Goal: Register for event/course

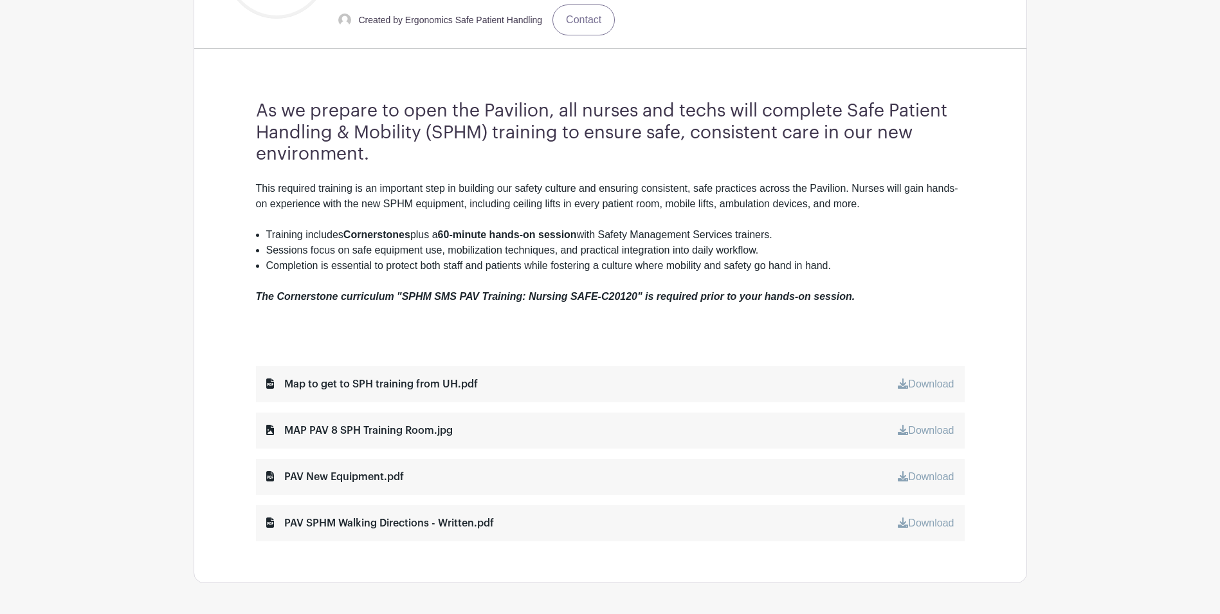
scroll to position [386, 0]
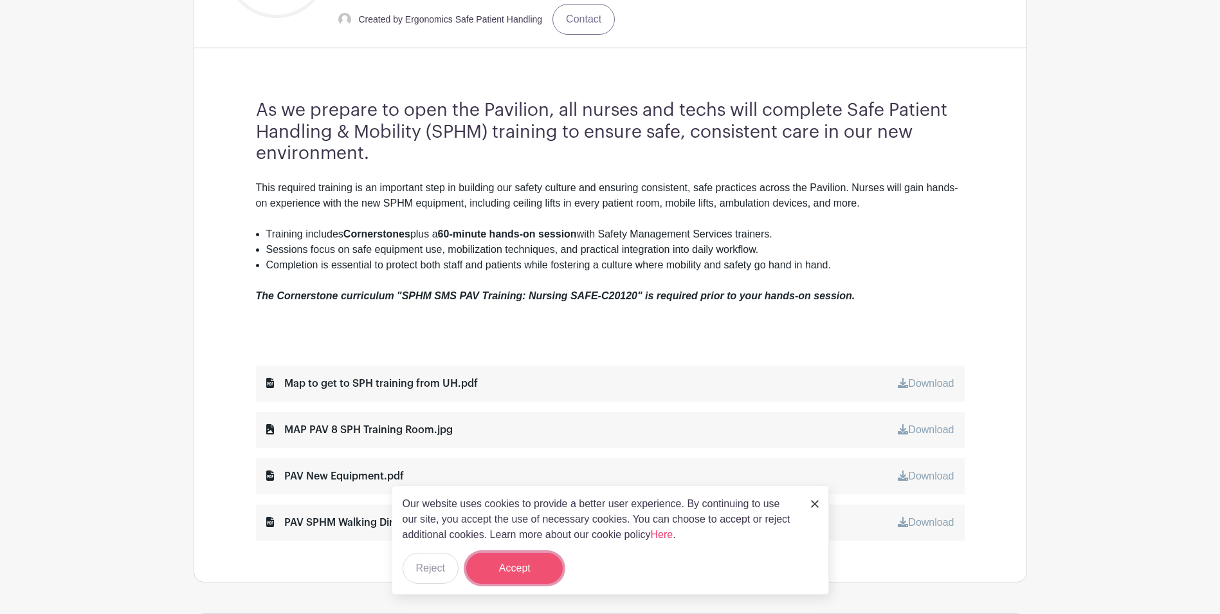
click at [529, 570] on button "Accept" at bounding box center [514, 567] width 96 height 31
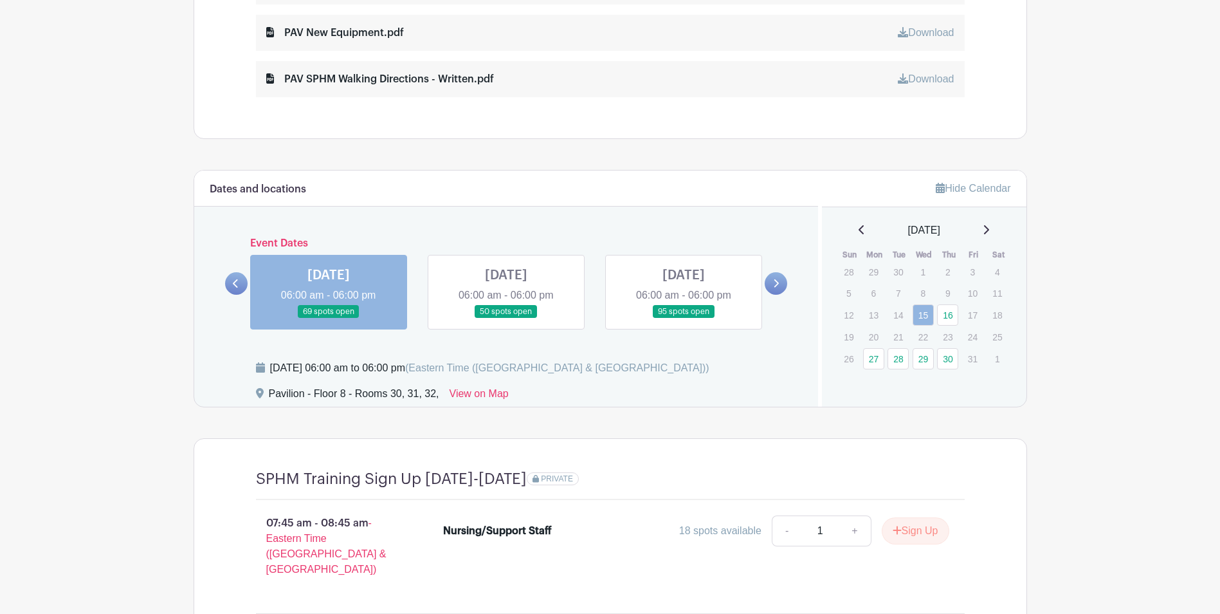
scroll to position [836, 0]
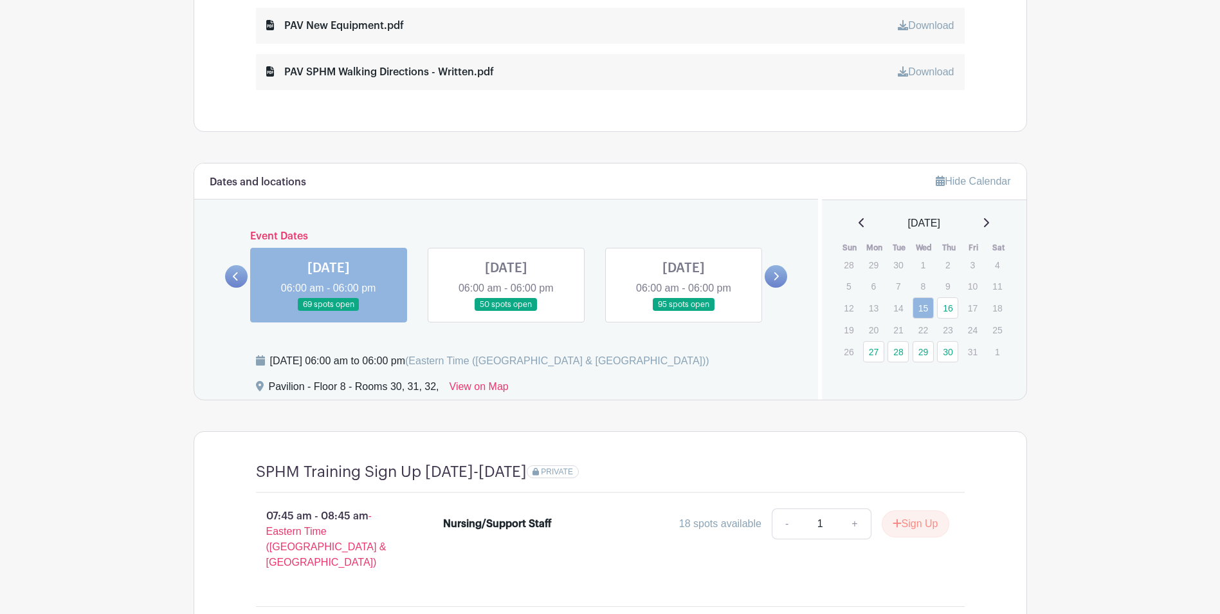
click at [234, 277] on icon at bounding box center [235, 276] width 5 height 8
click at [916, 287] on p "8" at bounding box center [923, 286] width 21 height 20
click at [945, 278] on p "9" at bounding box center [947, 286] width 21 height 20
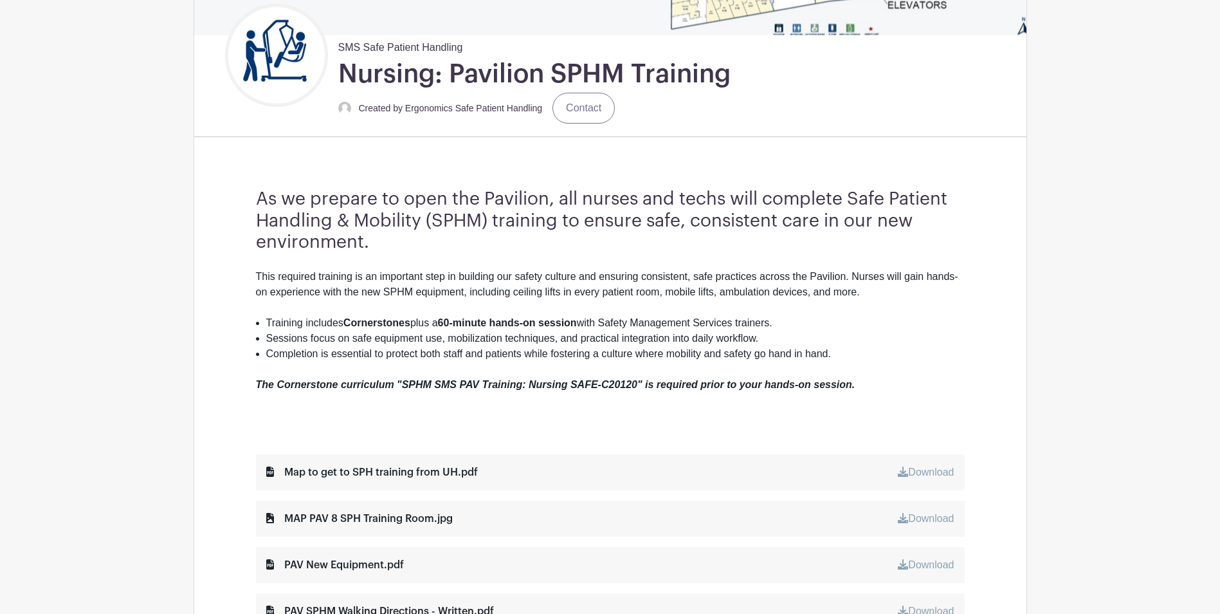
scroll to position [426, 0]
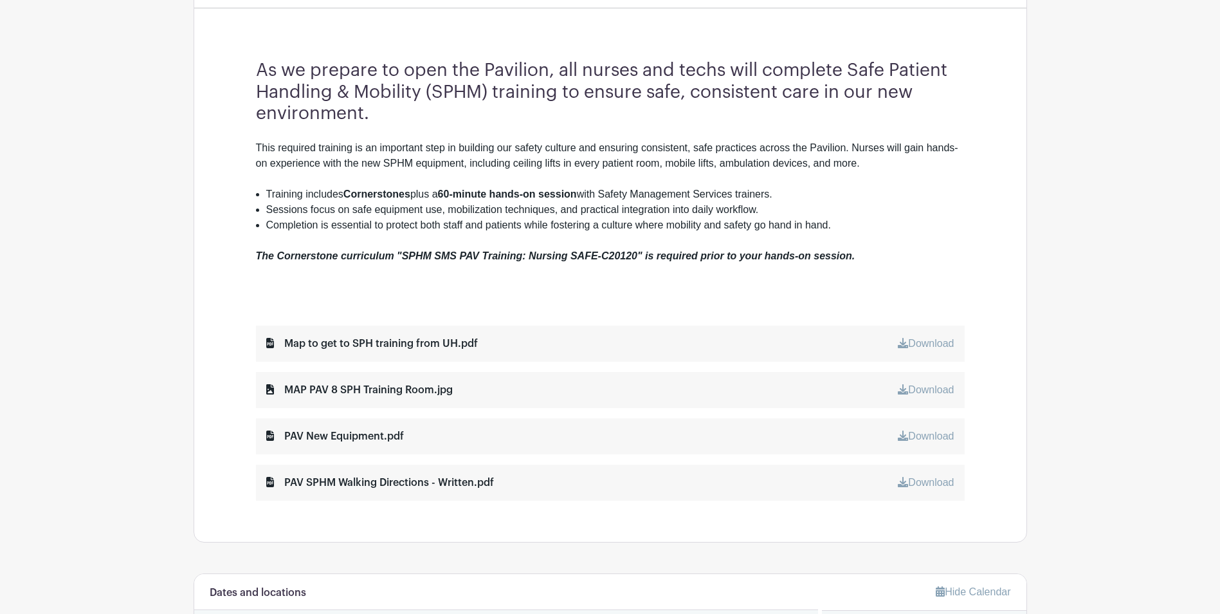
click at [935, 343] on link "Download" at bounding box center [926, 343] width 56 height 11
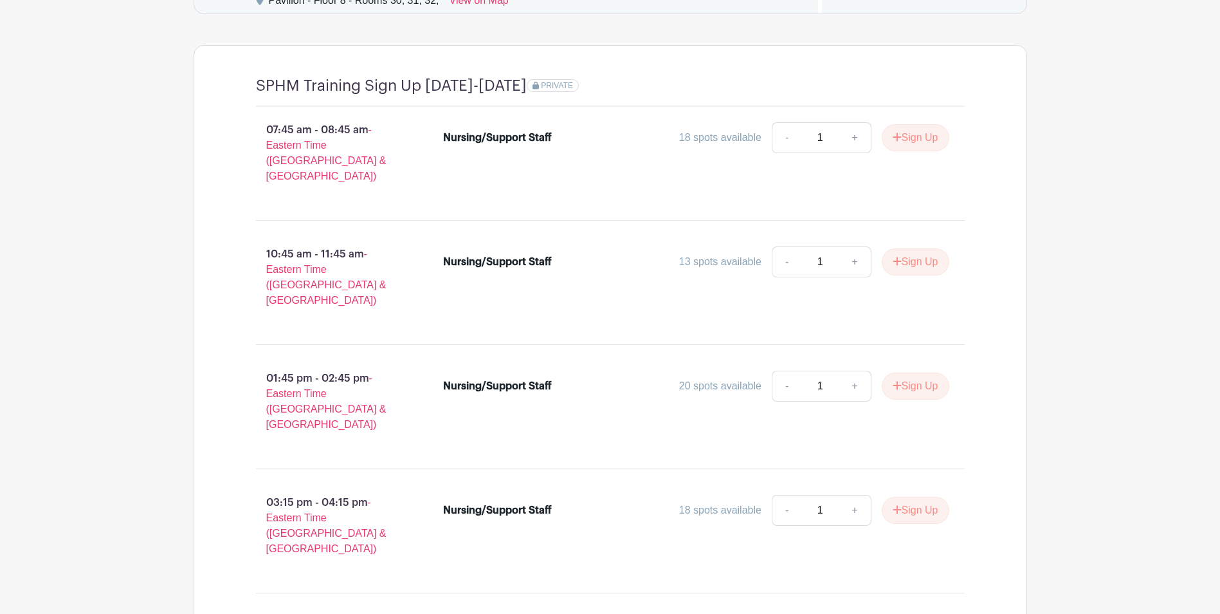
scroll to position [836, 0]
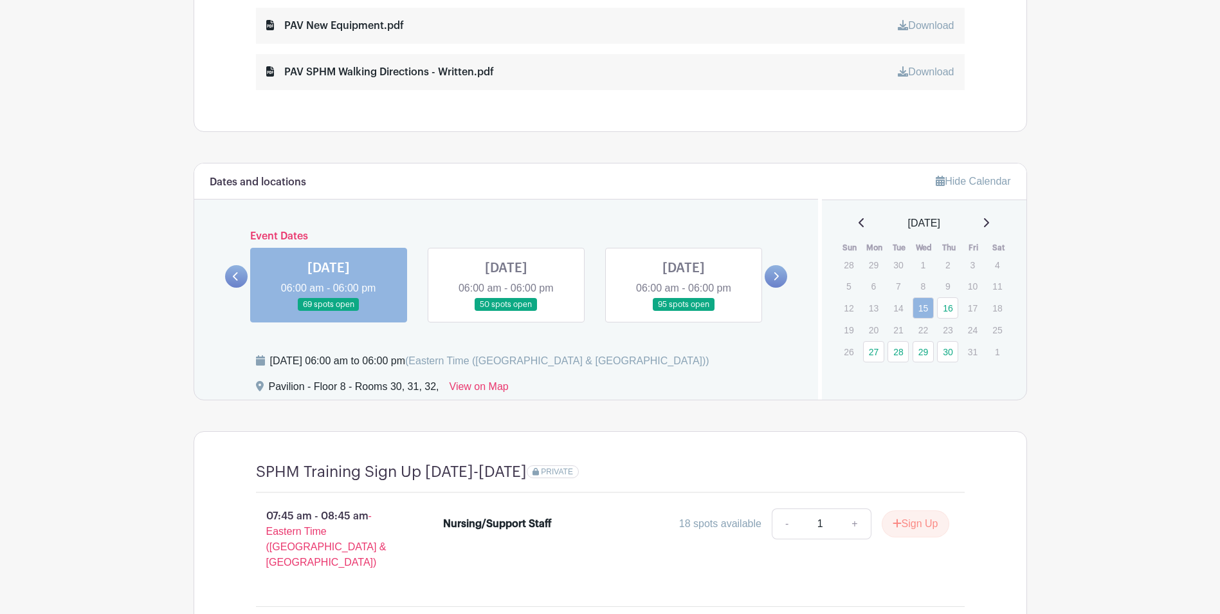
click at [506, 311] on link at bounding box center [506, 311] width 0 height 0
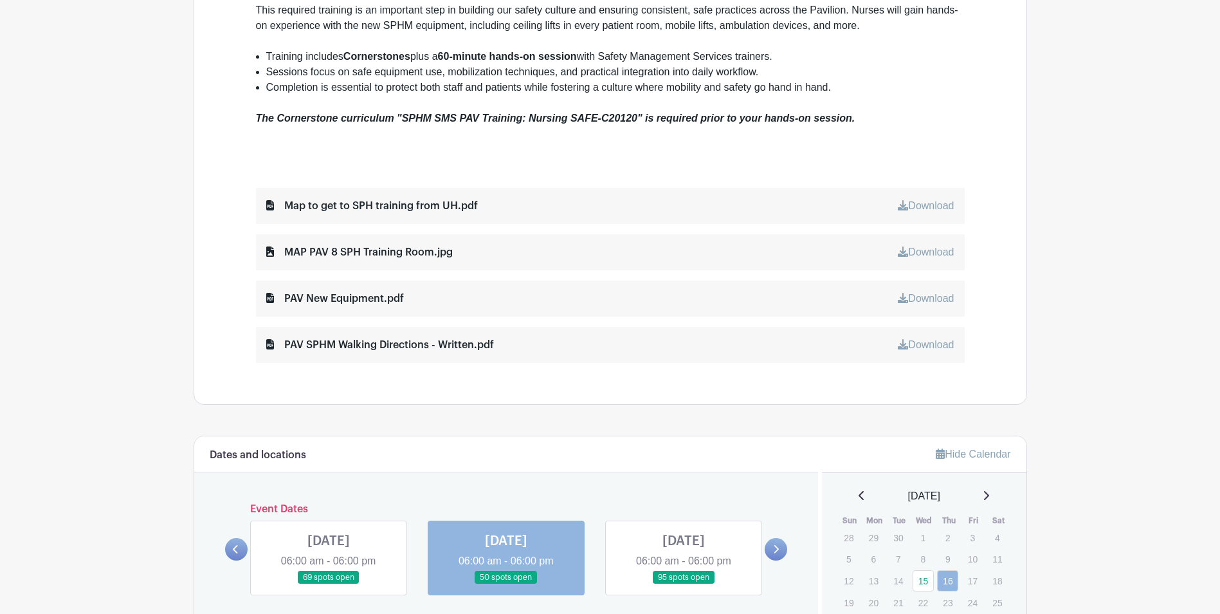
scroll to position [683, 0]
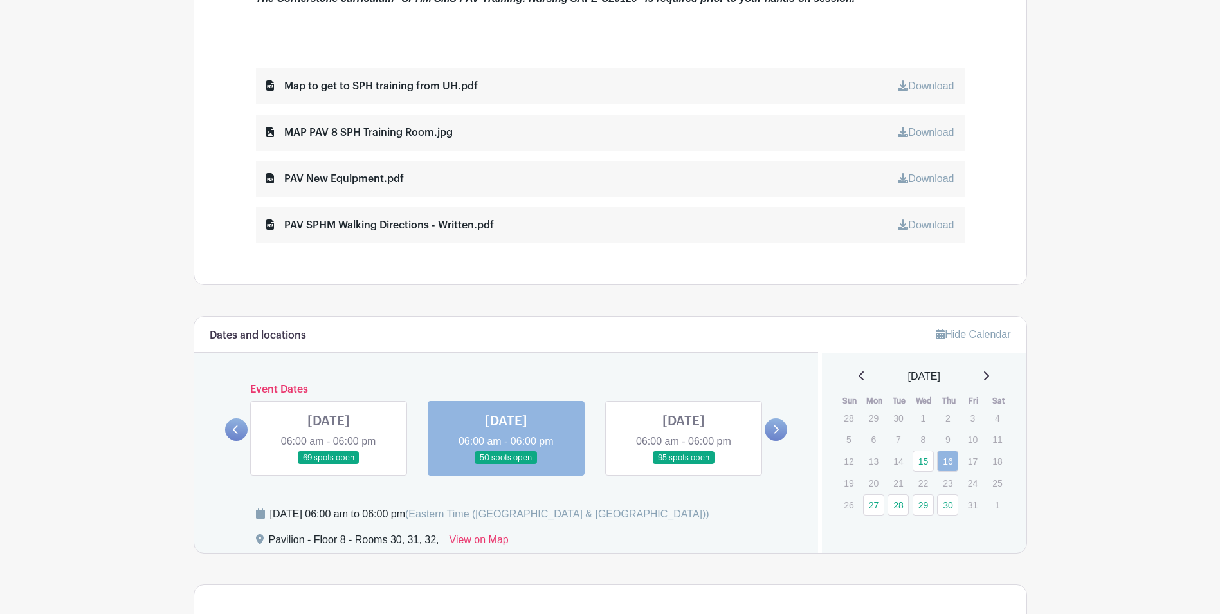
click at [684, 464] on link at bounding box center [684, 464] width 0 height 0
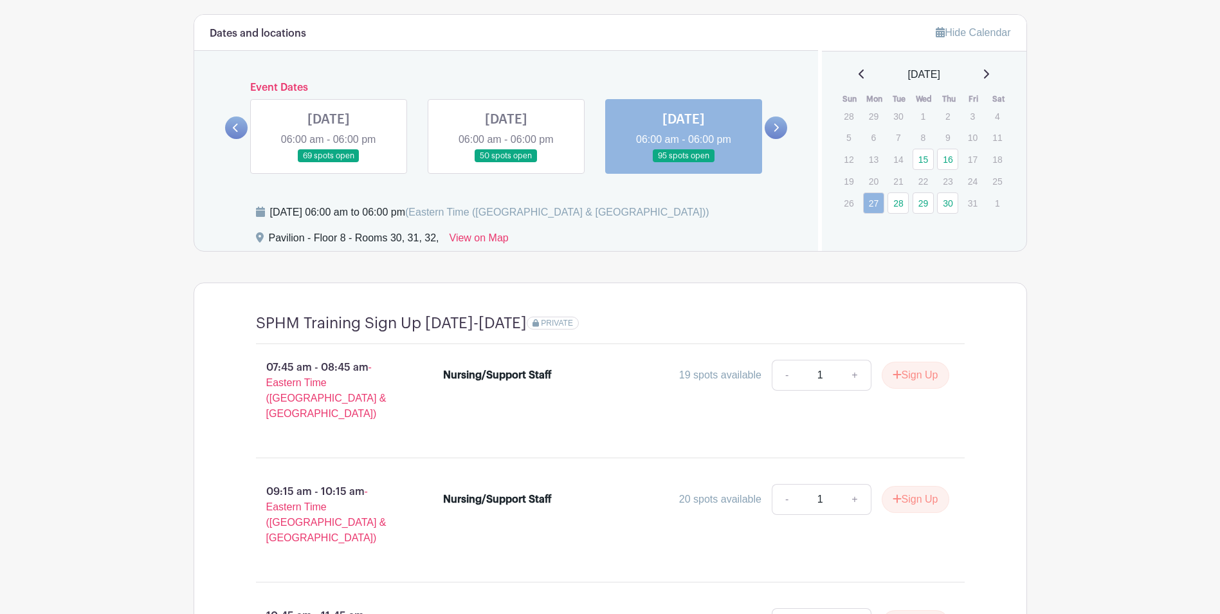
scroll to position [663, 0]
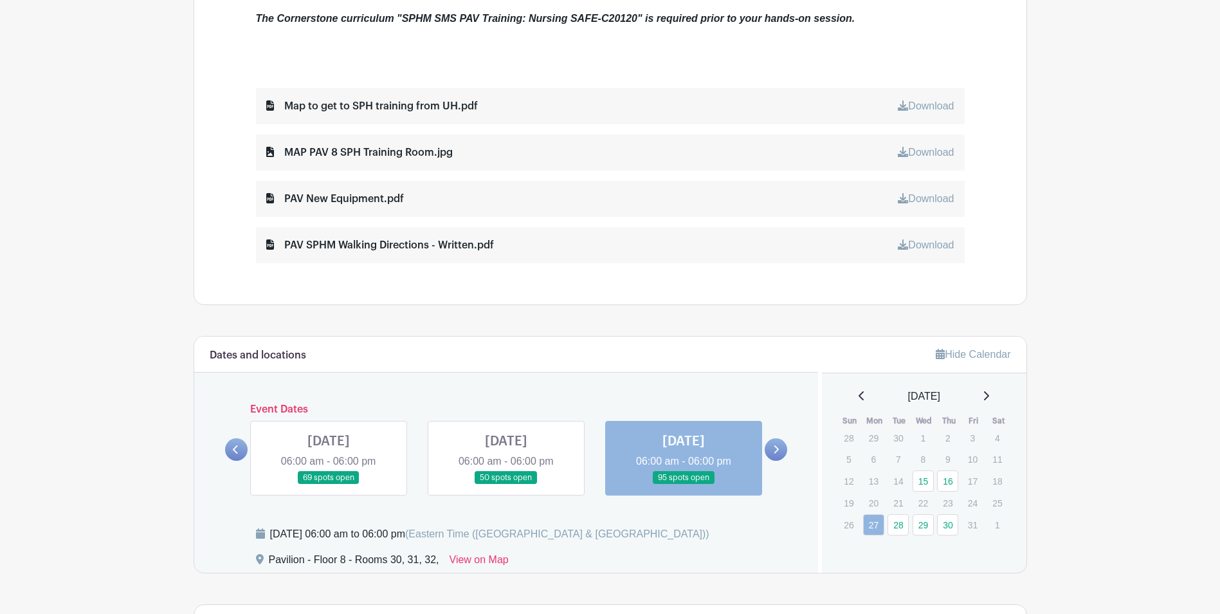
click at [774, 446] on icon at bounding box center [776, 449] width 6 height 10
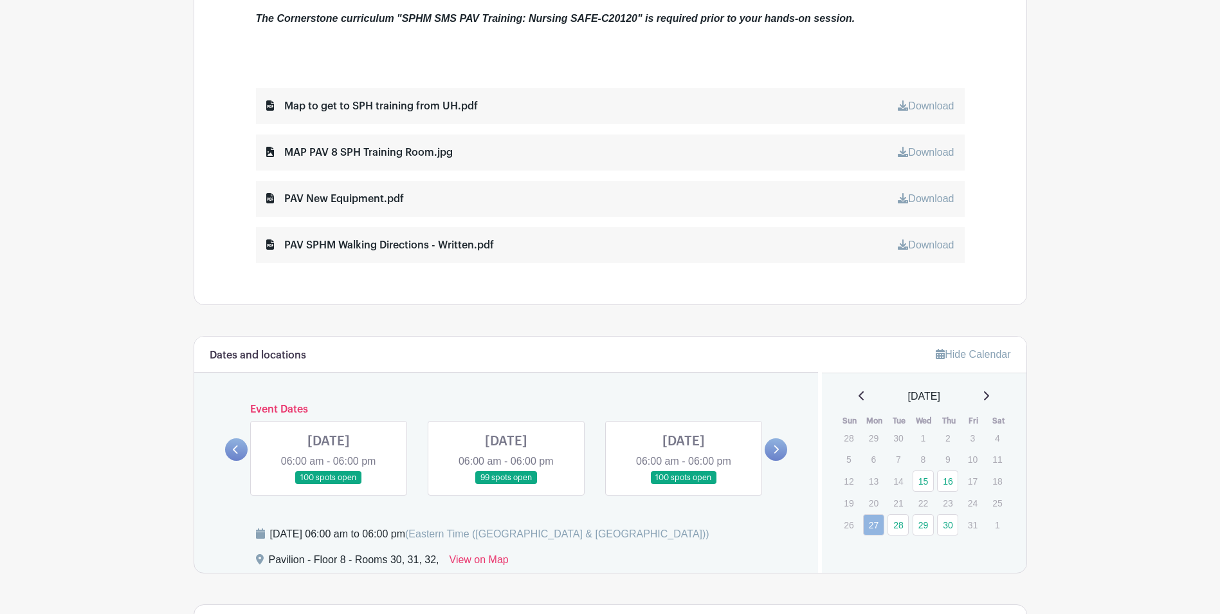
click at [329, 484] on link at bounding box center [329, 484] width 0 height 0
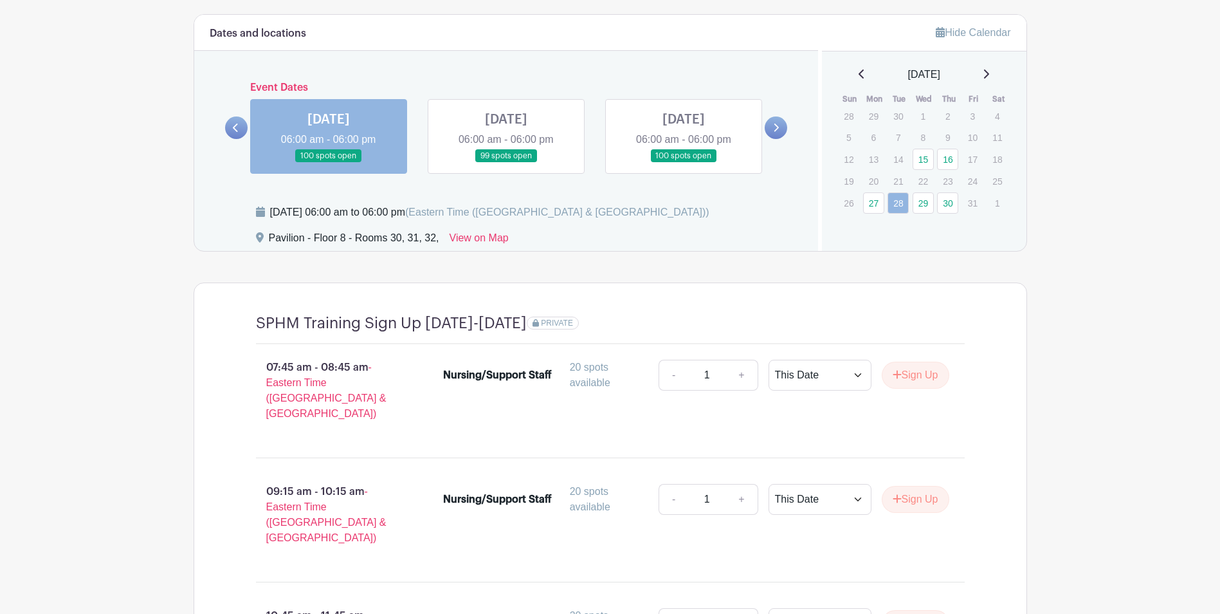
scroll to position [663, 0]
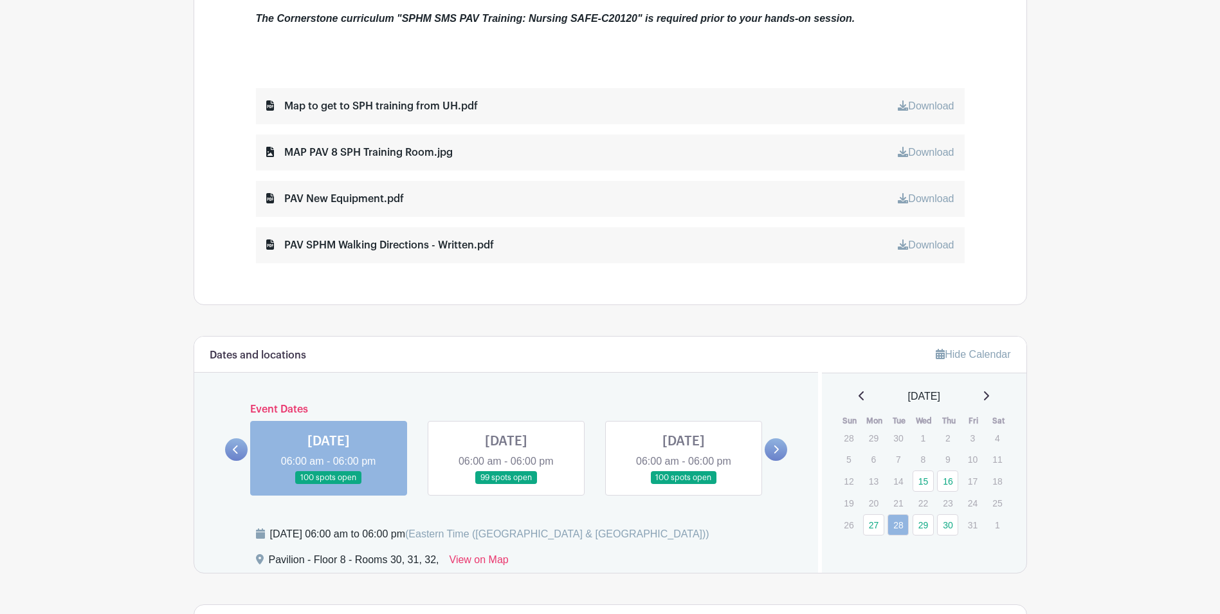
click at [684, 484] on link at bounding box center [684, 484] width 0 height 0
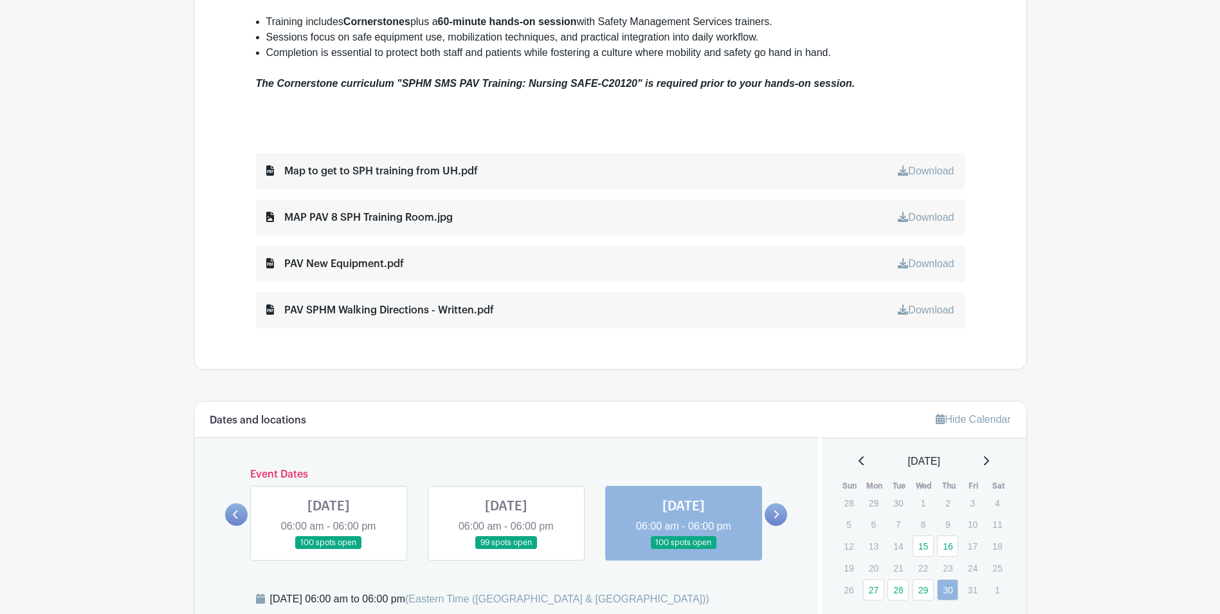
scroll to position [599, 0]
click at [996, 460] on div "[DATE]" at bounding box center [924, 460] width 174 height 15
click at [988, 459] on icon at bounding box center [986, 460] width 6 height 10
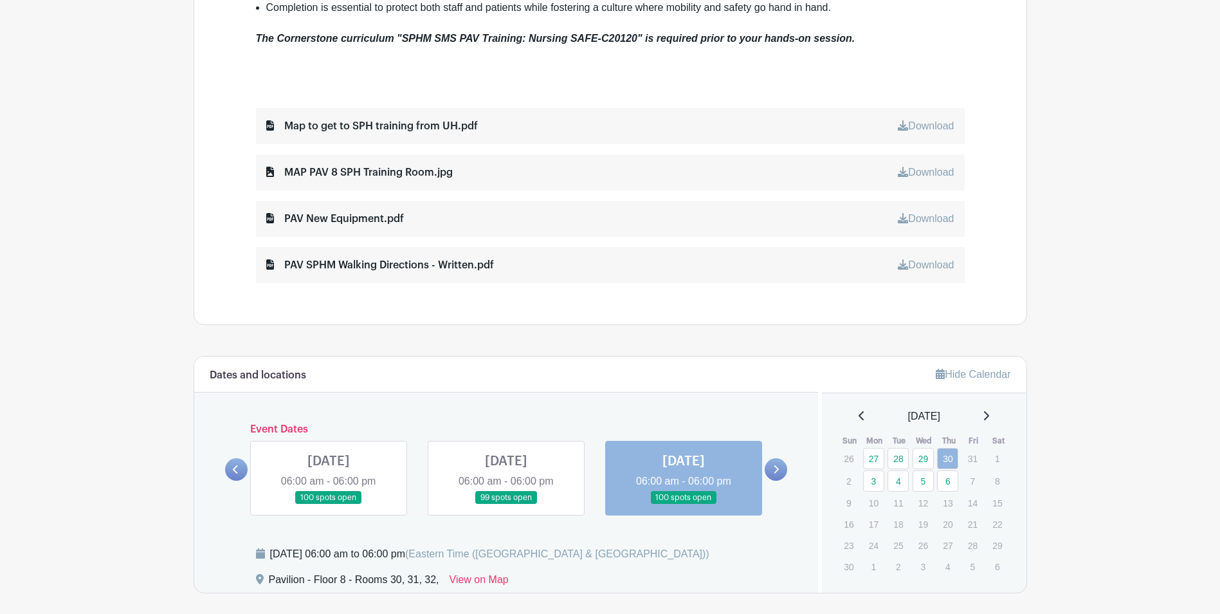
scroll to position [663, 0]
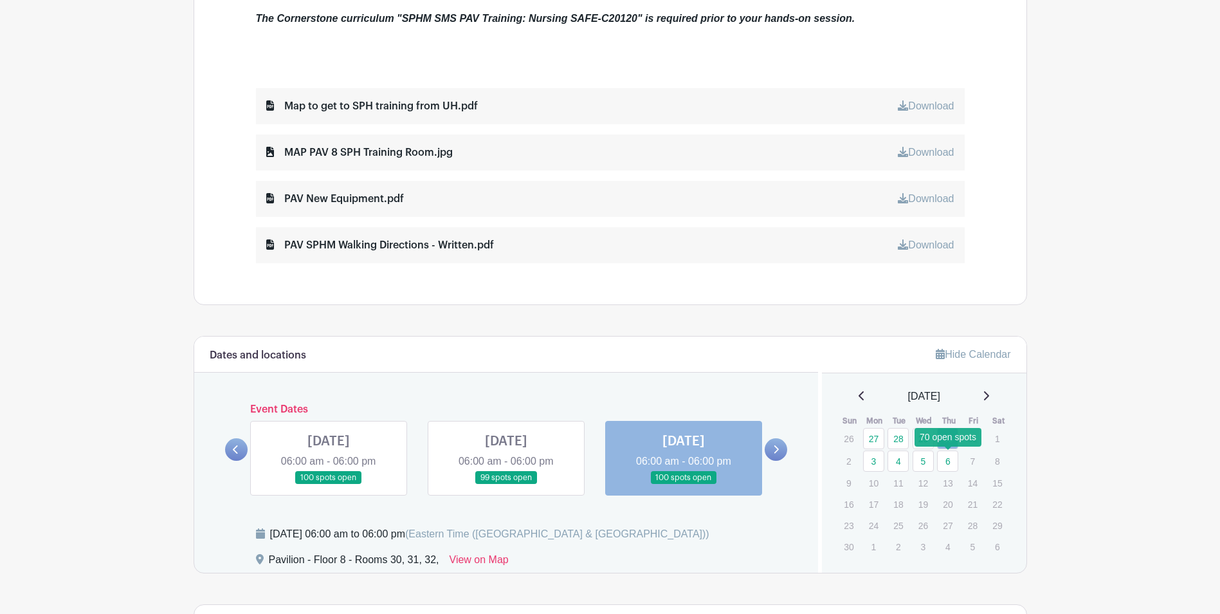
click at [947, 468] on link "6" at bounding box center [947, 460] width 21 height 21
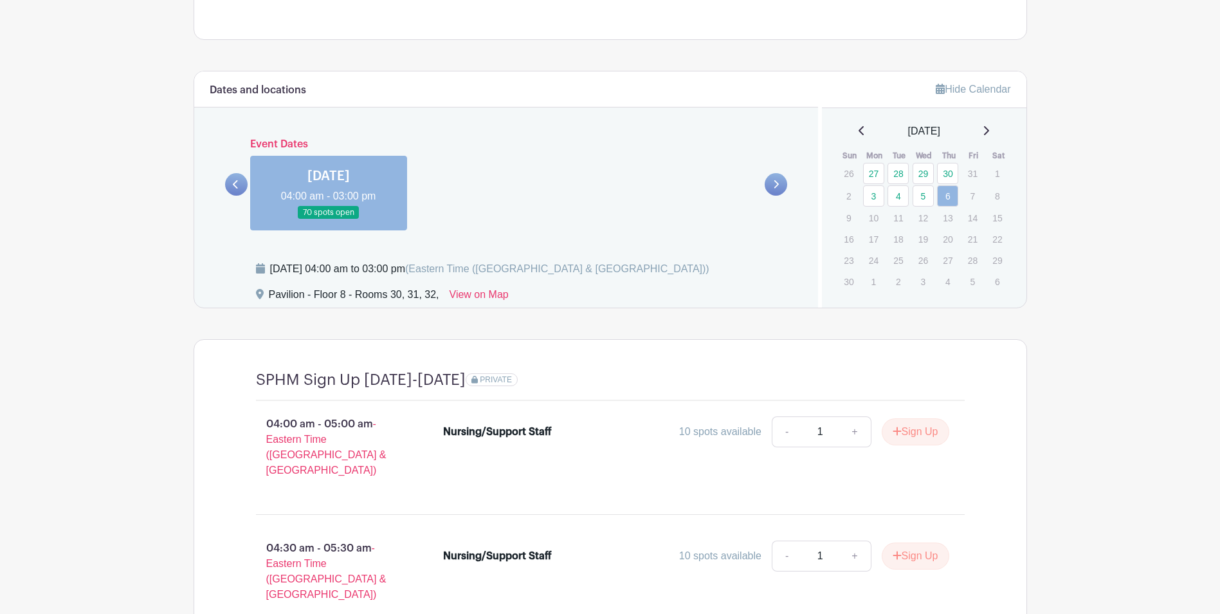
scroll to position [816, 0]
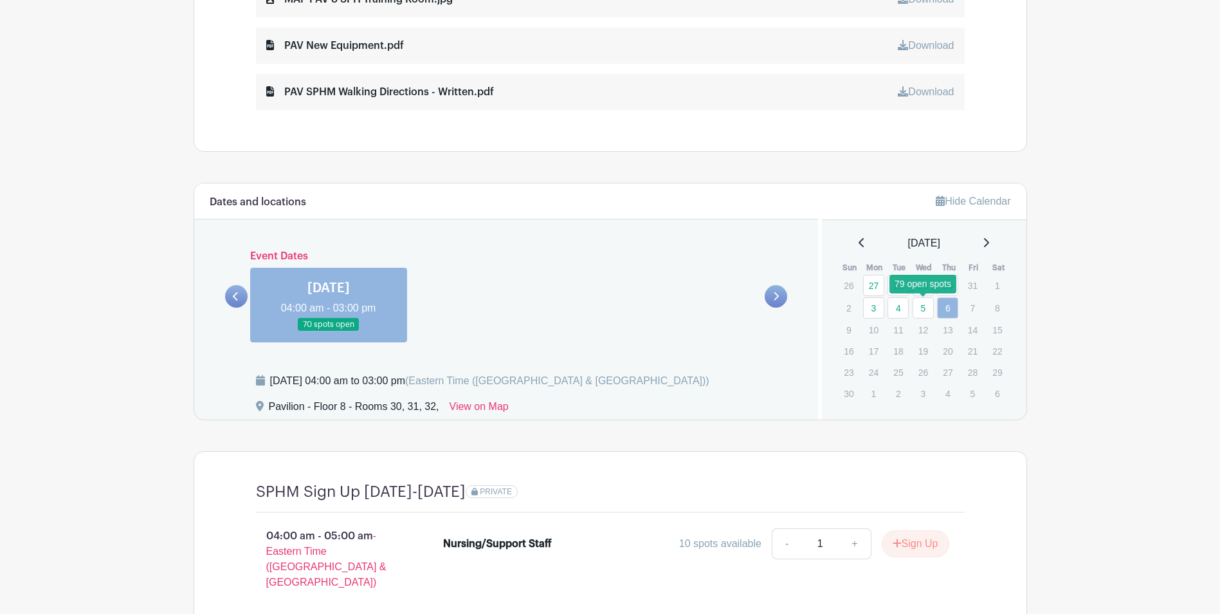
click at [923, 305] on link "5" at bounding box center [923, 307] width 21 height 21
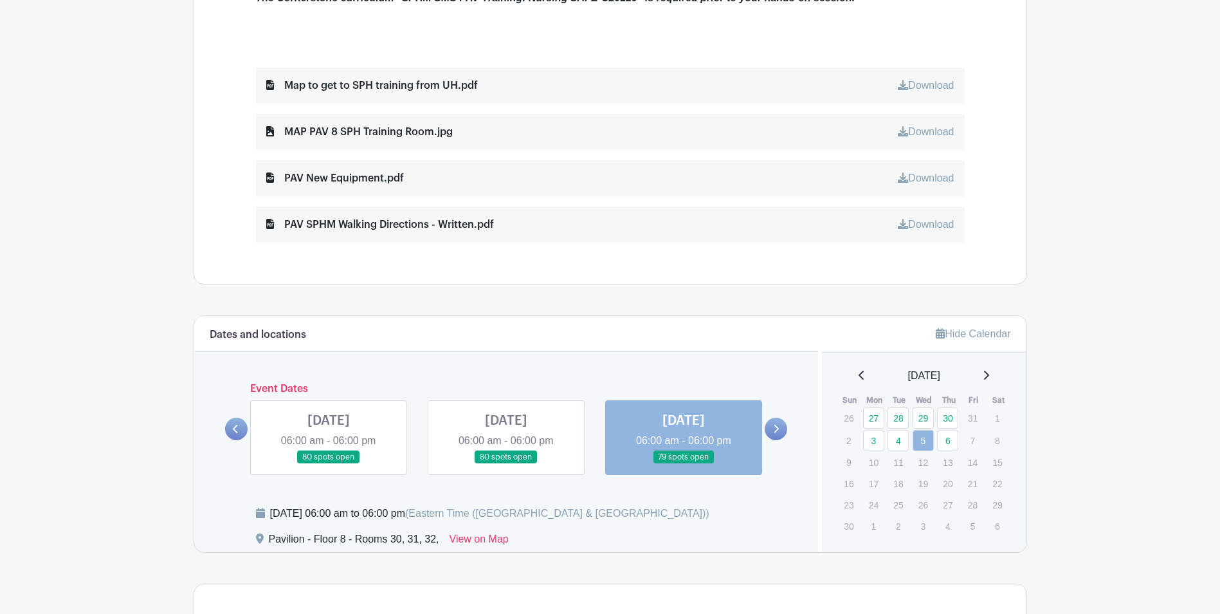
scroll to position [683, 0]
click at [899, 441] on link "4" at bounding box center [898, 440] width 21 height 21
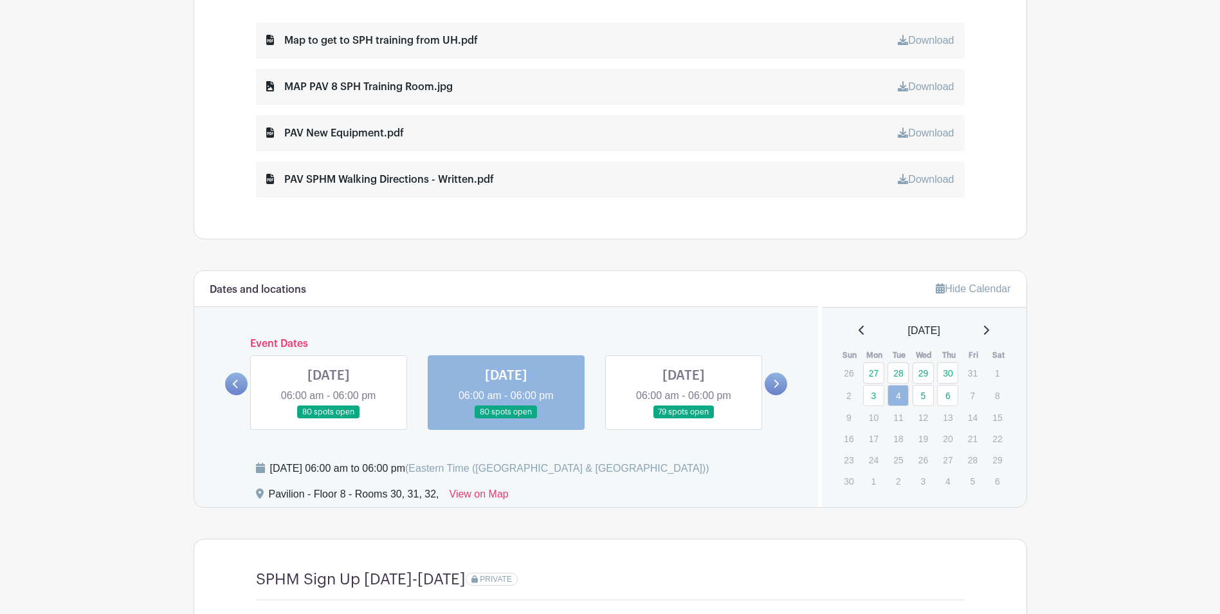
scroll to position [727, 0]
click at [879, 397] on link "3" at bounding box center [873, 396] width 21 height 21
